Goal: Transaction & Acquisition: Complete application form

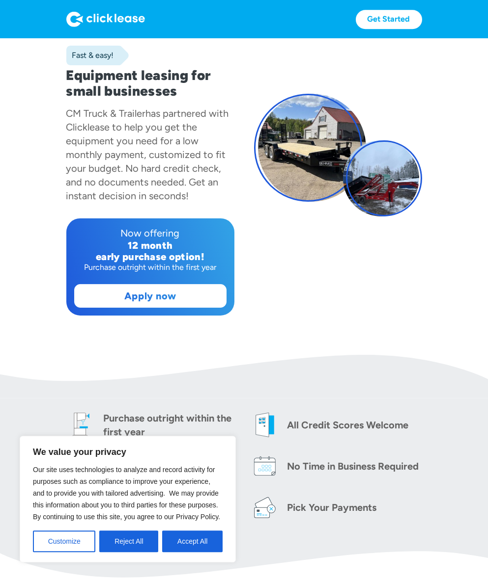
scroll to position [104, 0]
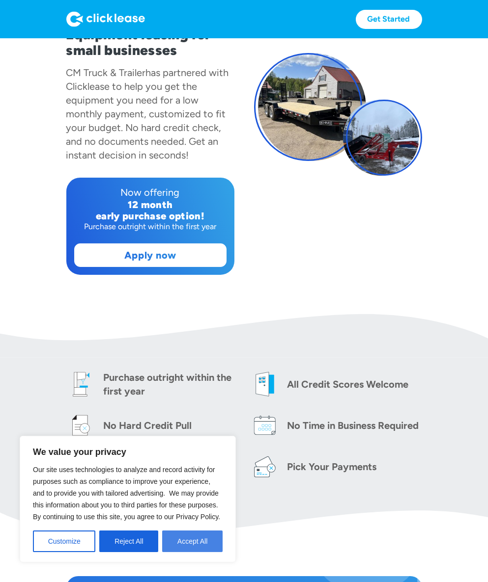
click at [204, 542] on button "Accept All" at bounding box center [192, 542] width 60 height 22
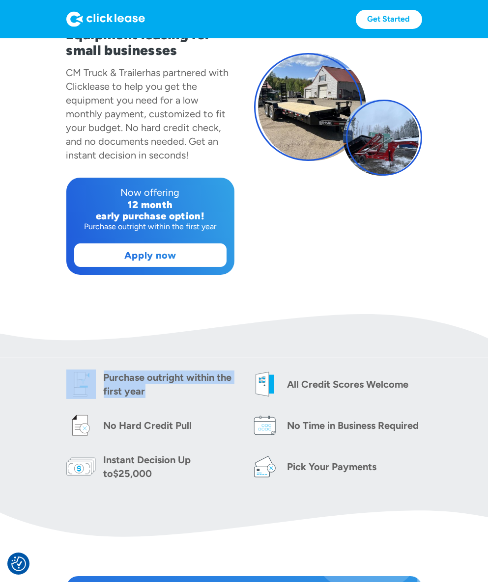
drag, startPoint x: 96, startPoint y: 374, endPoint x: 222, endPoint y: 400, distance: 128.9
click at [222, 400] on div "Purchase outright within the first year All Credit Scores Welcome No Hard Credi…" at bounding box center [244, 426] width 356 height 112
click at [182, 391] on div "Purchase outright within the first year" at bounding box center [171, 385] width 135 height 28
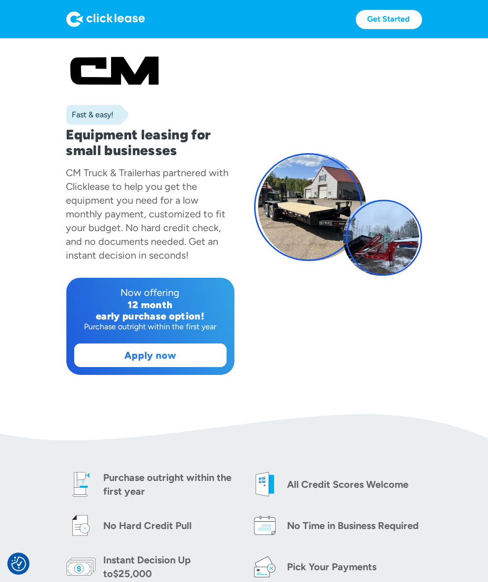
scroll to position [0, 0]
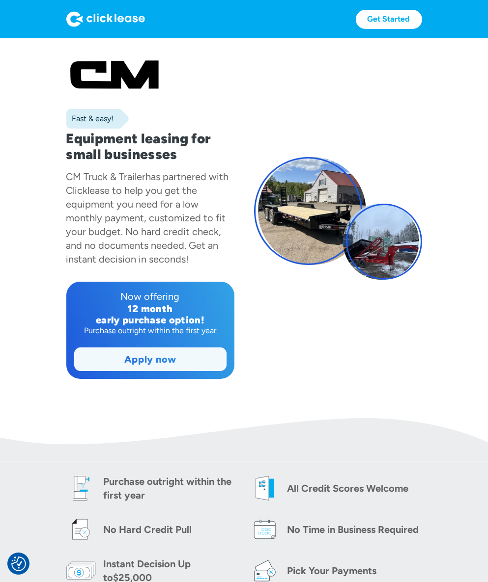
click at [183, 360] on link "Apply now" at bounding box center [150, 359] width 151 height 23
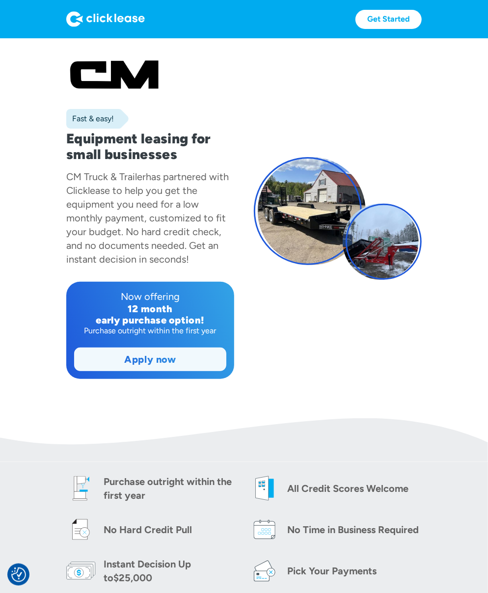
click at [159, 367] on link "Apply now" at bounding box center [150, 359] width 151 height 23
